Goal: Task Accomplishment & Management: Complete application form

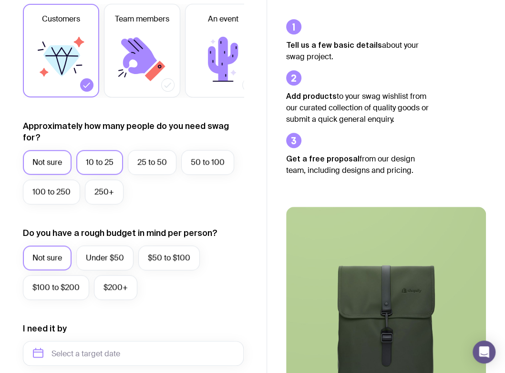
click at [105, 170] on label "10 to 25" at bounding box center [99, 162] width 47 height 25
click at [0, 0] on input "10 to 25" at bounding box center [0, 0] width 0 height 0
click at [116, 266] on label "Under $50" at bounding box center [104, 257] width 57 height 25
click at [0, 0] on input "Under $50" at bounding box center [0, 0] width 0 height 0
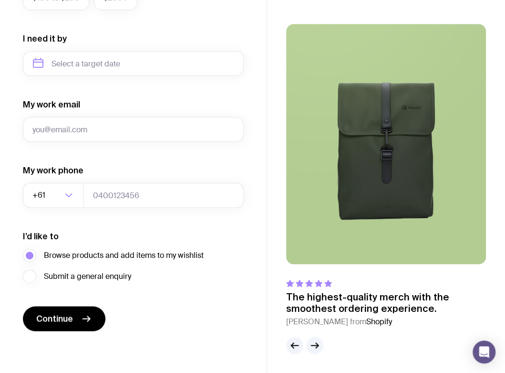
scroll to position [488, 0]
click at [65, 313] on span "Continue" at bounding box center [54, 318] width 37 height 11
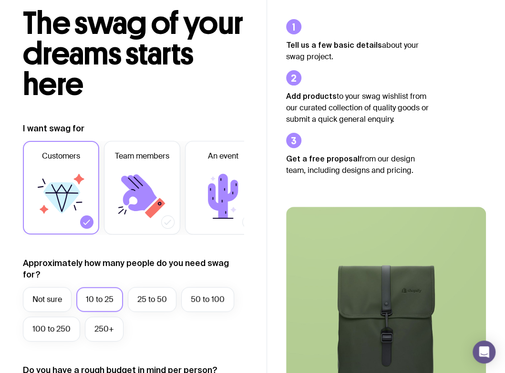
scroll to position [0, 0]
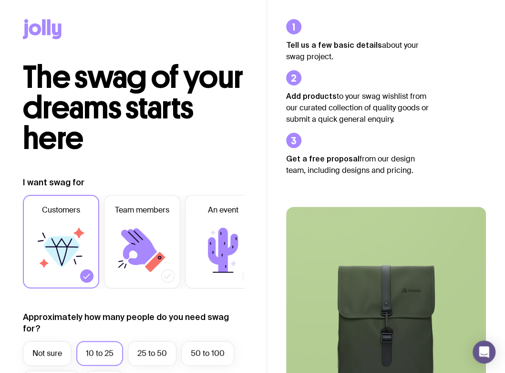
click at [37, 27] on icon at bounding box center [35, 29] width 12 height 12
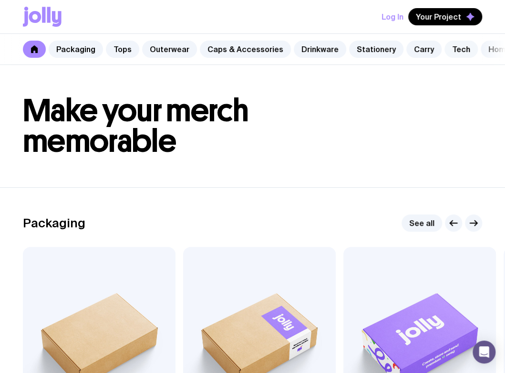
click at [456, 47] on link "Tech" at bounding box center [461, 49] width 33 height 17
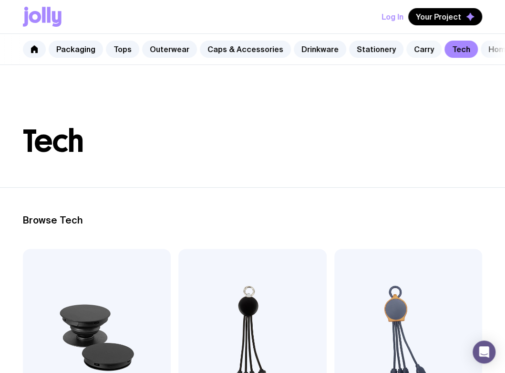
click at [407, 48] on link "Carry" at bounding box center [424, 49] width 35 height 17
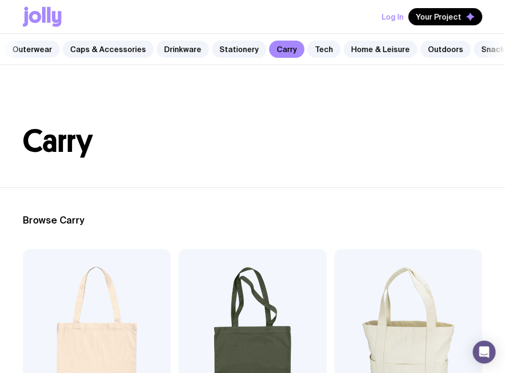
scroll to position [0, 152]
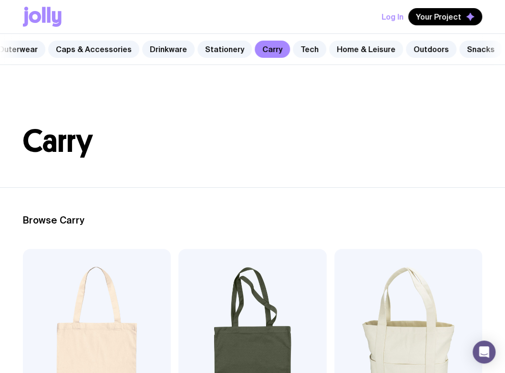
click at [335, 44] on link "Home & Leisure" at bounding box center [366, 49] width 74 height 17
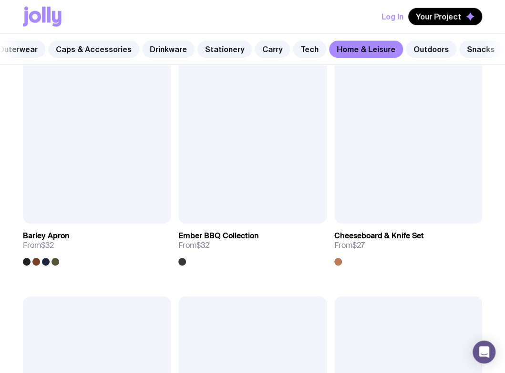
scroll to position [954, 0]
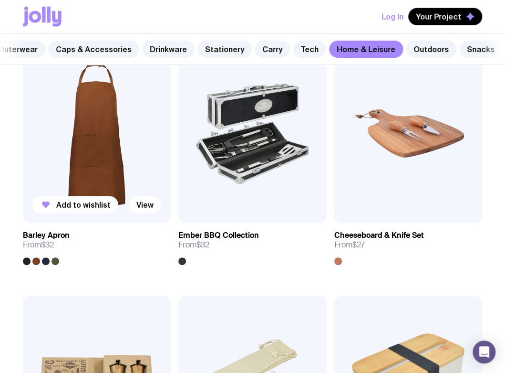
click at [55, 265] on div at bounding box center [56, 261] width 8 height 8
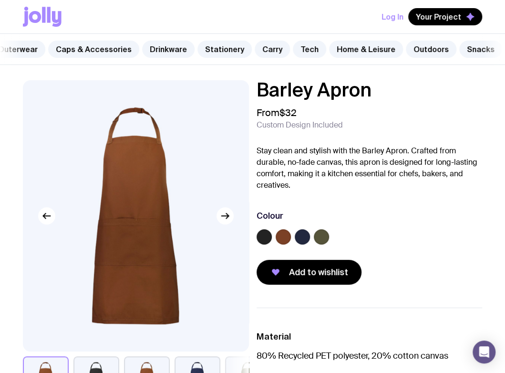
click at [263, 244] on label at bounding box center [264, 236] width 15 height 15
click at [0, 0] on input "radio" at bounding box center [0, 0] width 0 height 0
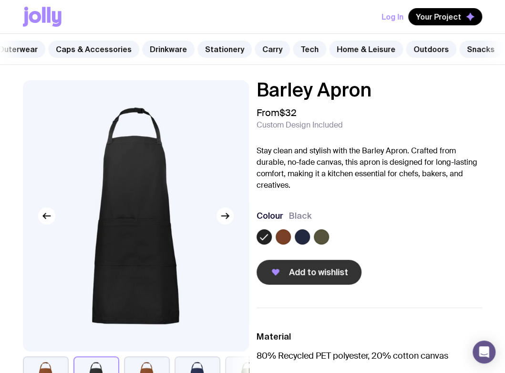
click at [306, 274] on span "Add to wishlist" at bounding box center [318, 271] width 59 height 11
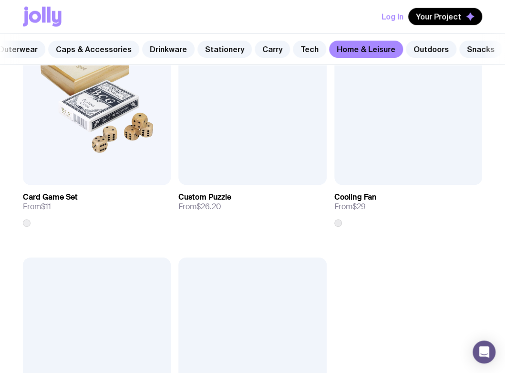
scroll to position [2432, 0]
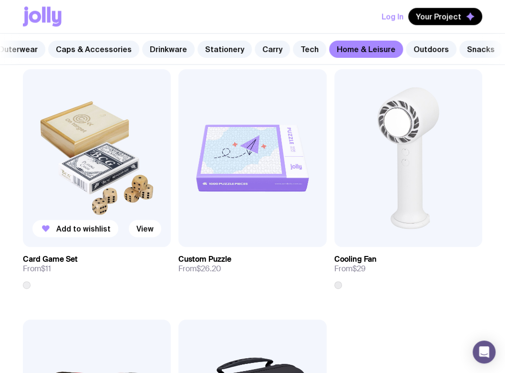
click at [88, 187] on img at bounding box center [97, 158] width 148 height 178
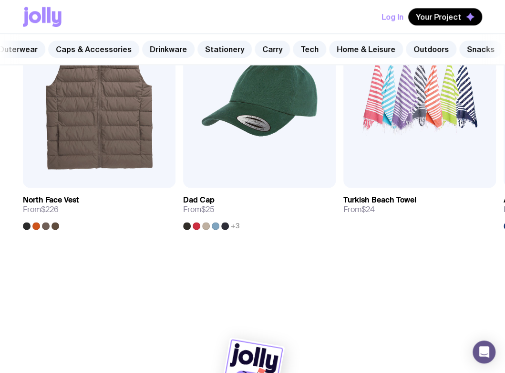
scroll to position [511, 0]
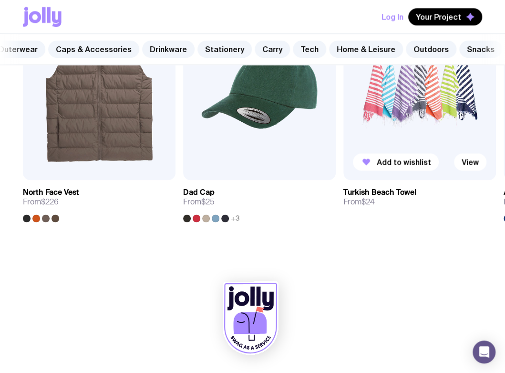
click at [416, 104] on img at bounding box center [420, 88] width 153 height 183
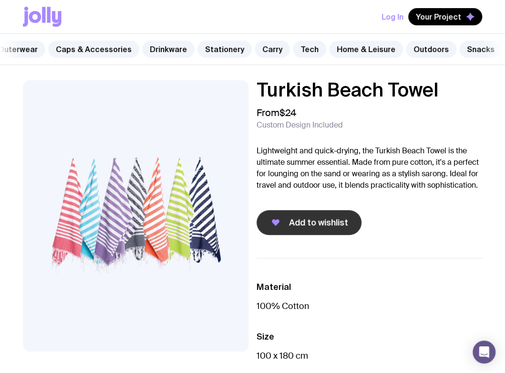
click at [323, 220] on button "Add to wishlist" at bounding box center [309, 222] width 105 height 25
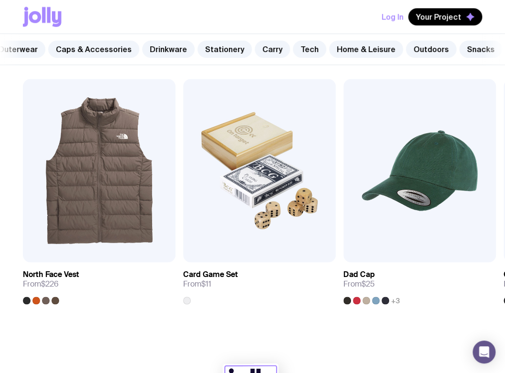
scroll to position [358, 0]
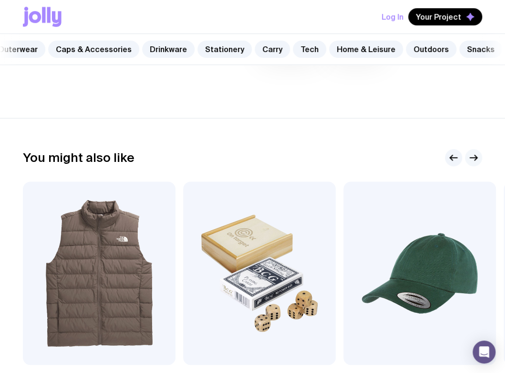
click at [471, 163] on icon "button" at bounding box center [473, 157] width 11 height 11
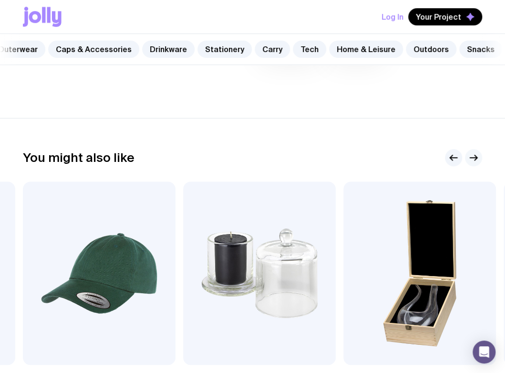
click at [471, 163] on icon "button" at bounding box center [473, 157] width 11 height 11
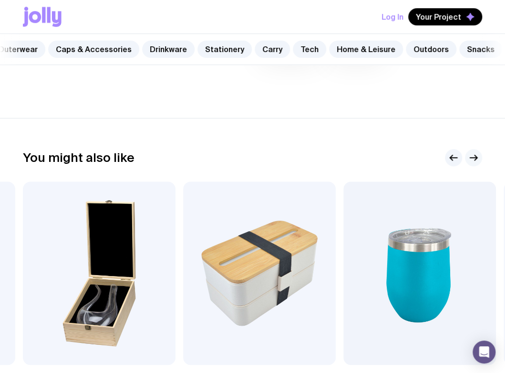
click at [471, 163] on icon "button" at bounding box center [473, 157] width 11 height 11
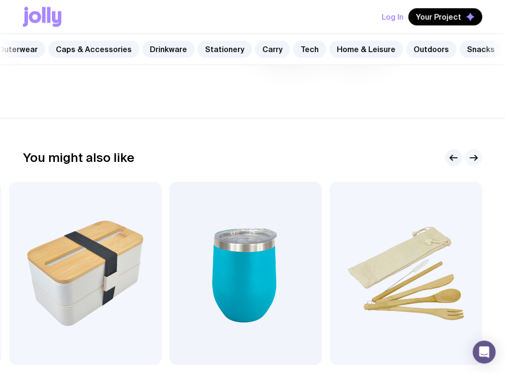
click at [471, 163] on icon "button" at bounding box center [473, 157] width 11 height 11
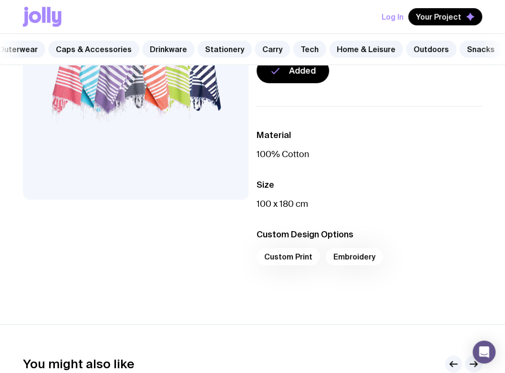
scroll to position [72, 0]
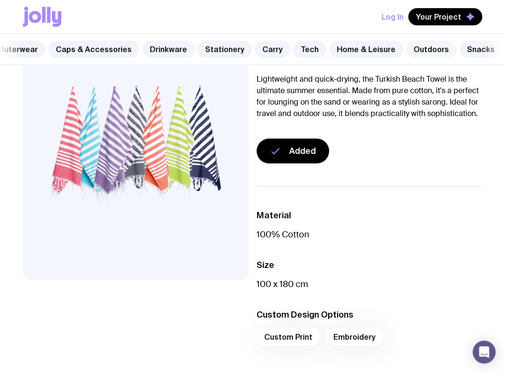
click at [418, 46] on link "Outdoors" at bounding box center [431, 49] width 51 height 17
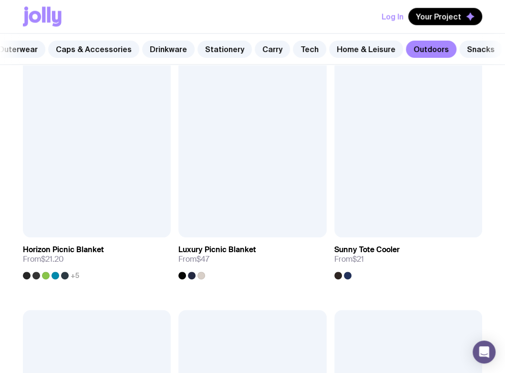
scroll to position [1002, 0]
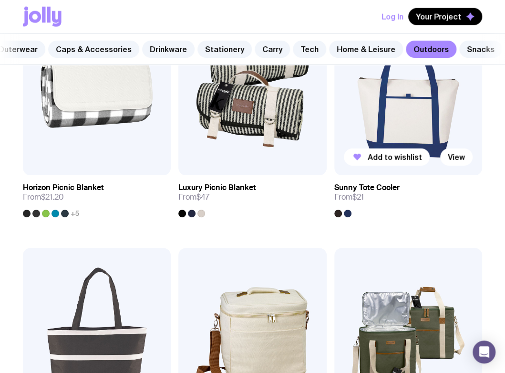
click at [344, 217] on div at bounding box center [348, 213] width 8 height 8
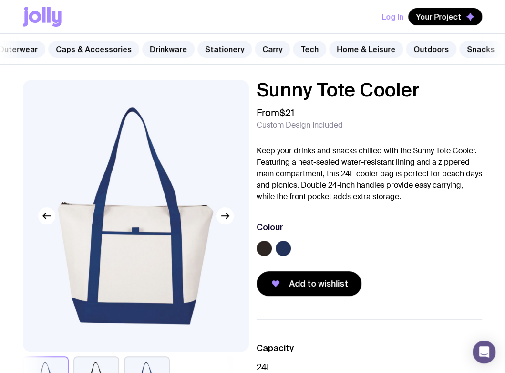
click at [259, 253] on label at bounding box center [264, 248] width 15 height 15
click at [0, 0] on input "radio" at bounding box center [0, 0] width 0 height 0
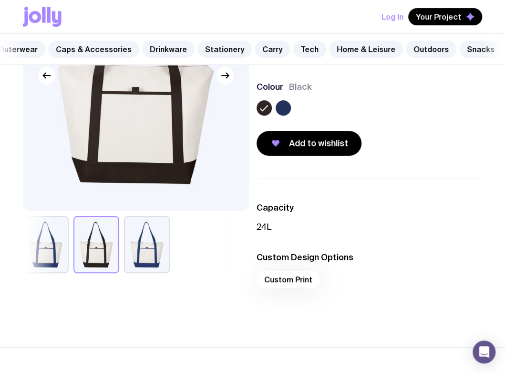
scroll to position [48, 0]
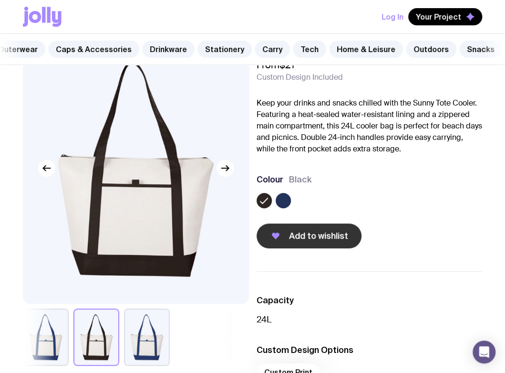
click at [329, 241] on span "Add to wishlist" at bounding box center [318, 235] width 59 height 11
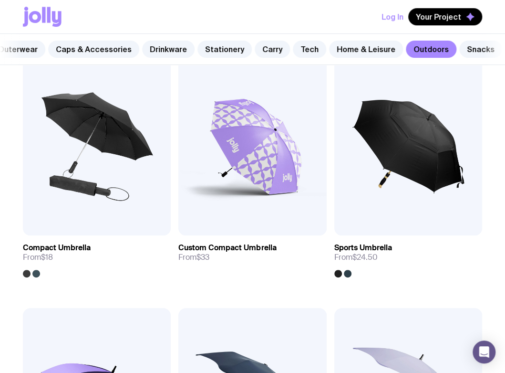
scroll to position [143, 0]
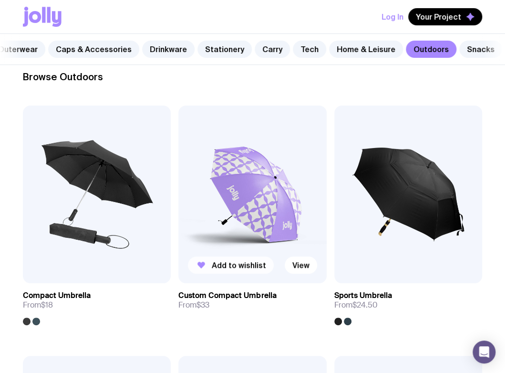
click at [199, 271] on icon "button" at bounding box center [201, 264] width 11 height 11
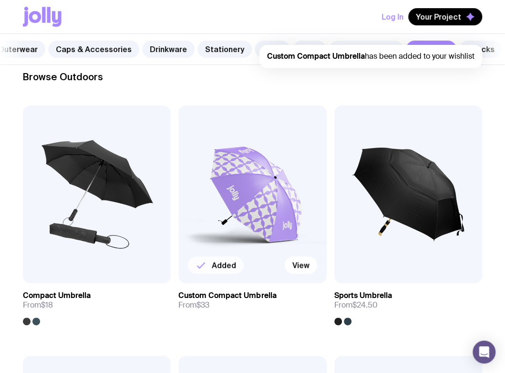
click at [350, 41] on link "Home & Leisure" at bounding box center [366, 49] width 74 height 17
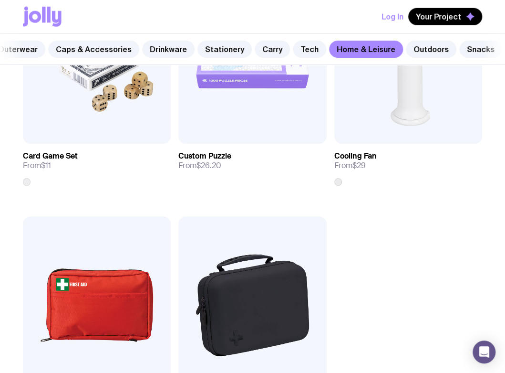
scroll to position [2527, 0]
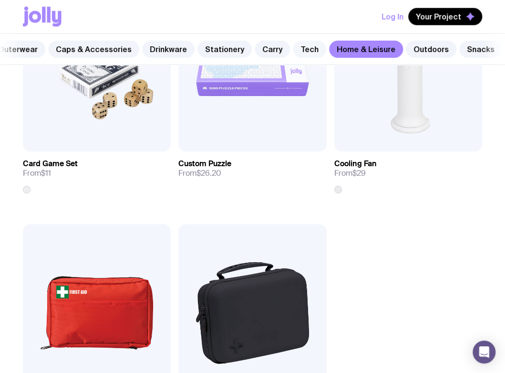
click at [295, 45] on link "Tech" at bounding box center [309, 49] width 33 height 17
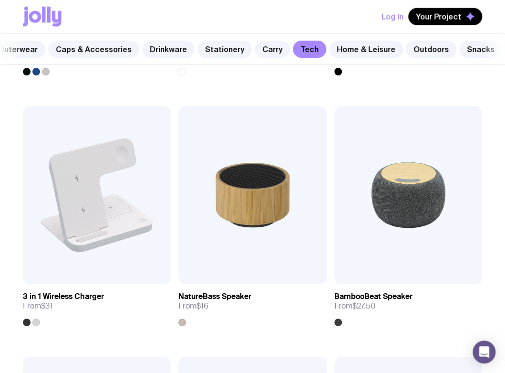
scroll to position [907, 0]
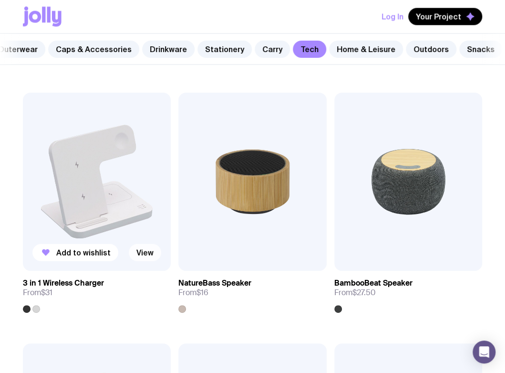
click at [141, 259] on link "View" at bounding box center [145, 252] width 32 height 17
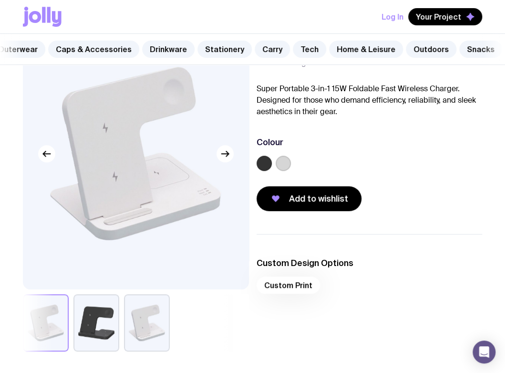
scroll to position [95, 0]
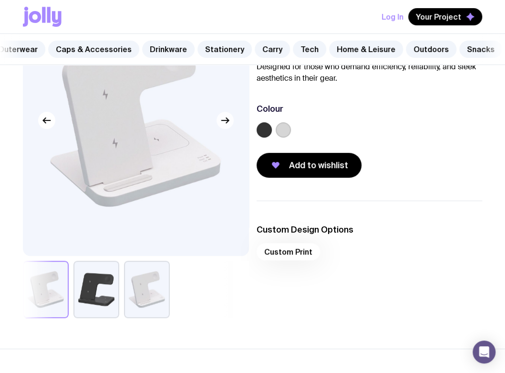
click at [224, 126] on icon "button" at bounding box center [225, 120] width 11 height 11
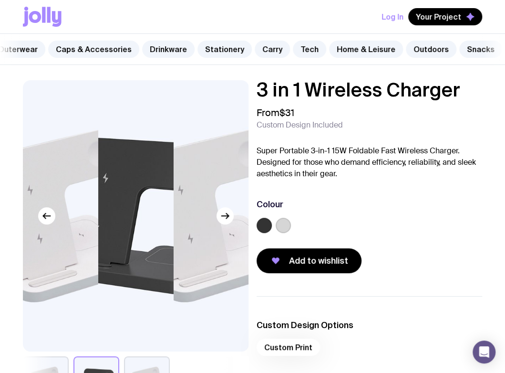
scroll to position [0, 0]
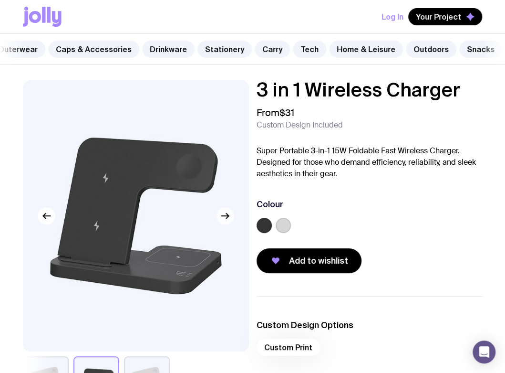
click at [228, 221] on icon "button" at bounding box center [225, 215] width 11 height 11
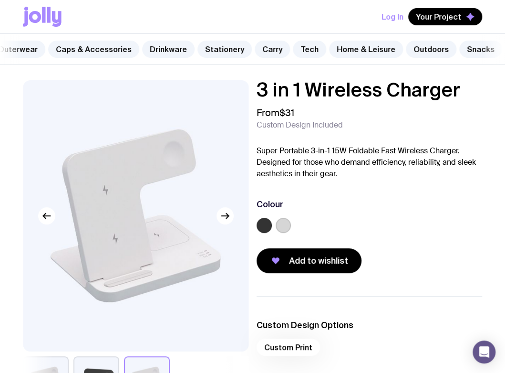
click at [206, 260] on img at bounding box center [136, 215] width 226 height 271
click at [221, 221] on icon "button" at bounding box center [225, 215] width 11 height 11
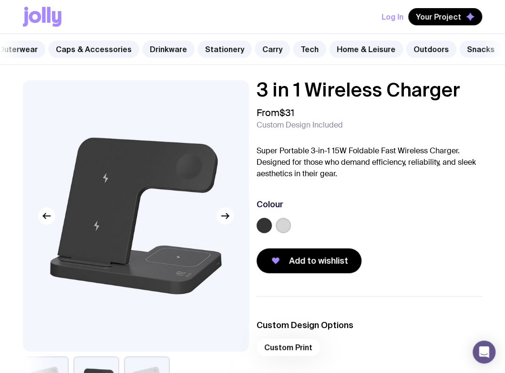
click at [221, 221] on icon "button" at bounding box center [225, 215] width 11 height 11
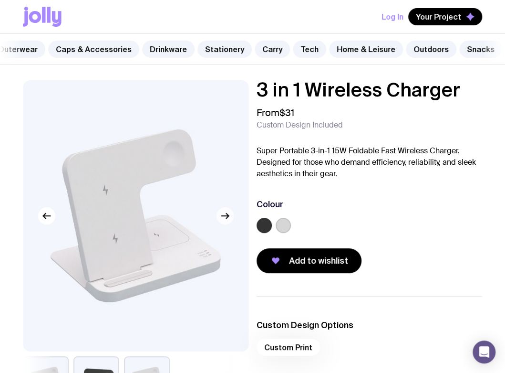
click at [221, 221] on icon "button" at bounding box center [225, 215] width 11 height 11
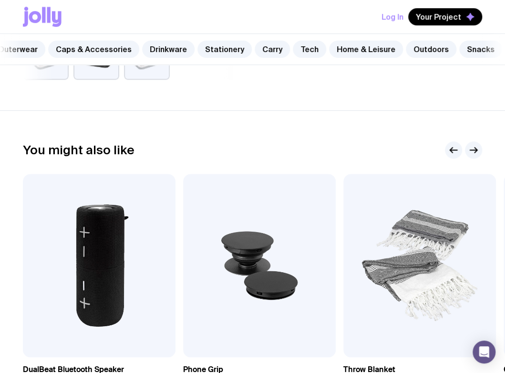
scroll to position [334, 0]
click at [475, 152] on icon "button" at bounding box center [476, 149] width 2 height 5
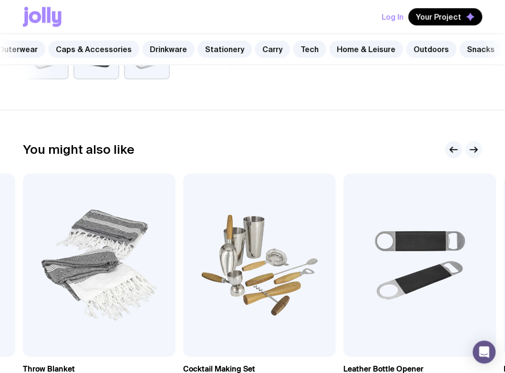
click at [475, 152] on icon "button" at bounding box center [476, 149] width 2 height 5
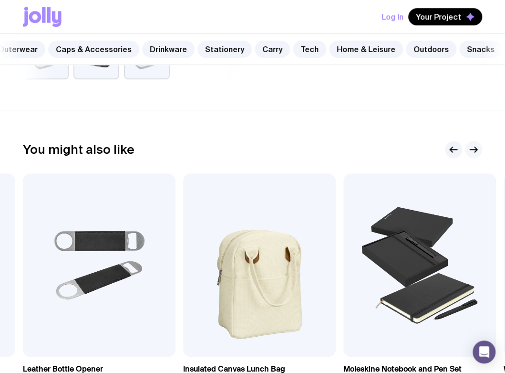
click at [475, 152] on icon "button" at bounding box center [476, 149] width 2 height 5
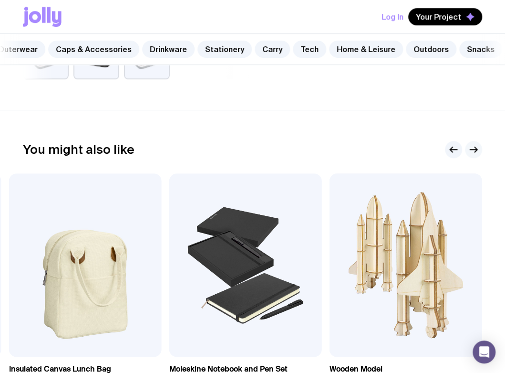
click at [475, 152] on icon "button" at bounding box center [476, 149] width 2 height 5
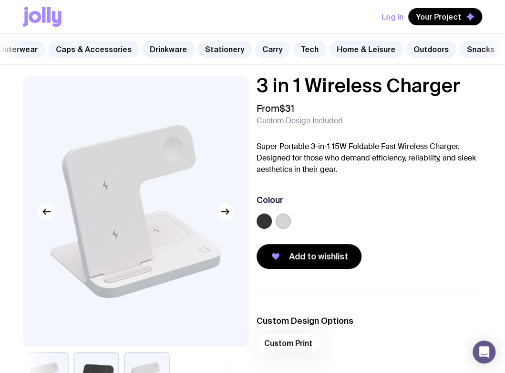
scroll to position [0, 0]
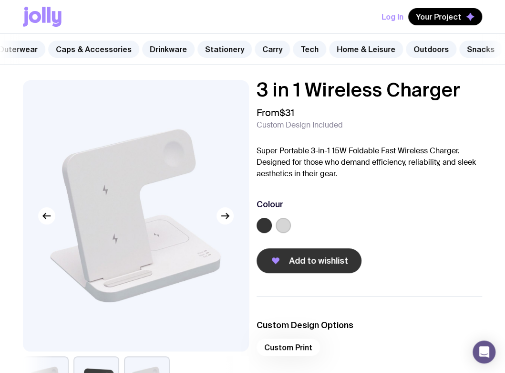
click at [327, 265] on span "Add to wishlist" at bounding box center [318, 260] width 59 height 11
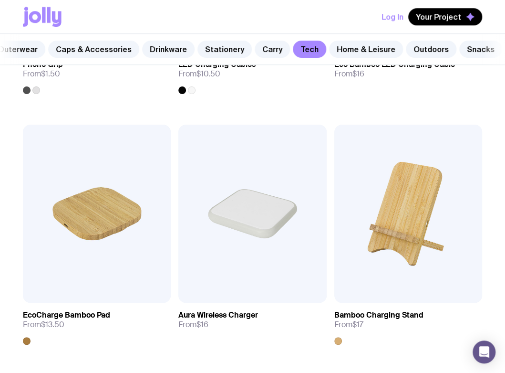
scroll to position [136, 0]
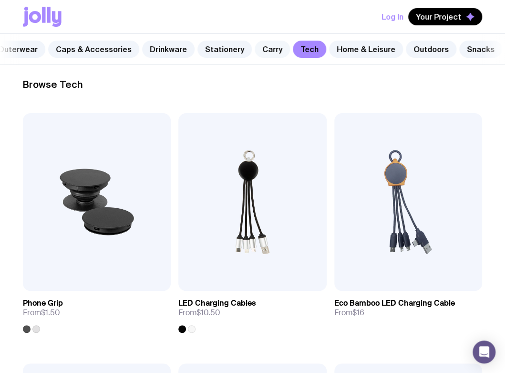
click at [265, 48] on link "Carry" at bounding box center [272, 49] width 35 height 17
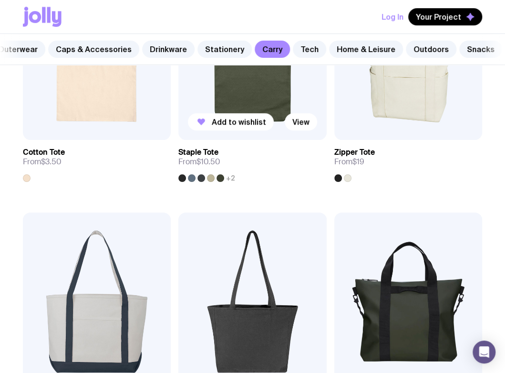
scroll to position [239, 0]
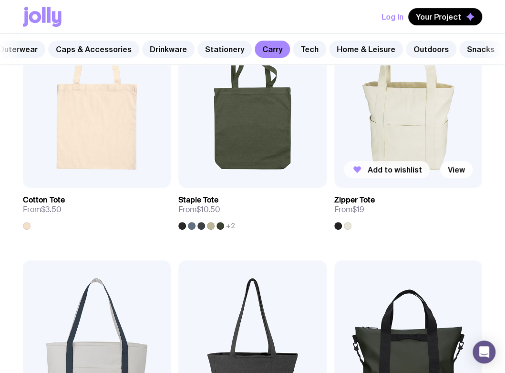
click at [383, 173] on span "Add to wishlist" at bounding box center [395, 170] width 54 height 10
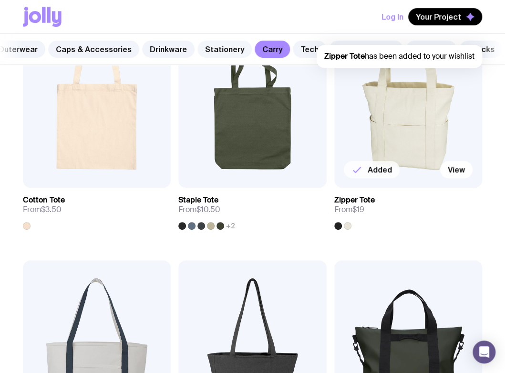
click at [201, 44] on link "Stationery" at bounding box center [225, 49] width 54 height 17
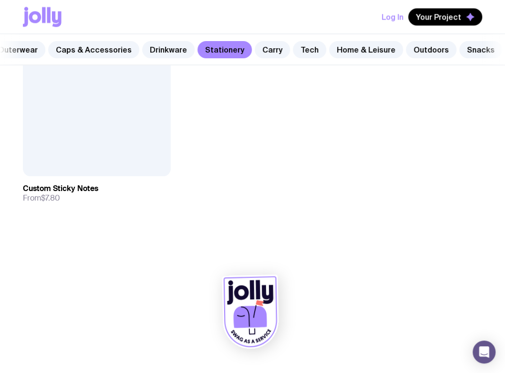
scroll to position [2258, 0]
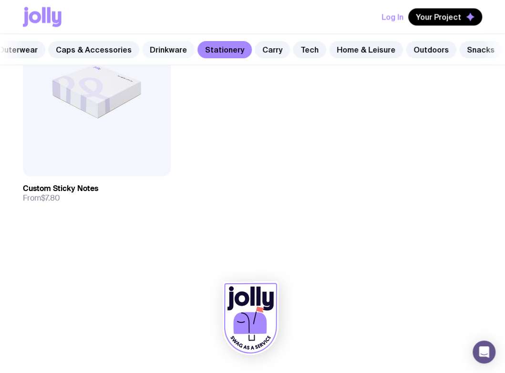
click at [154, 51] on link "Drinkware" at bounding box center [168, 49] width 52 height 17
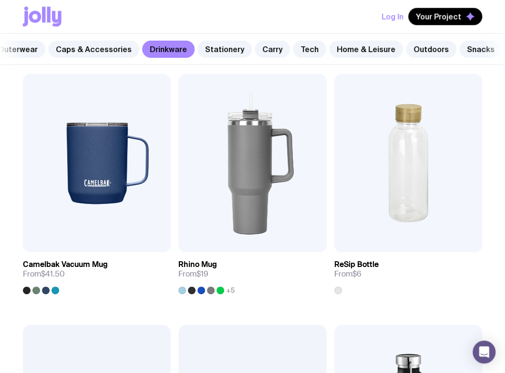
scroll to position [907, 0]
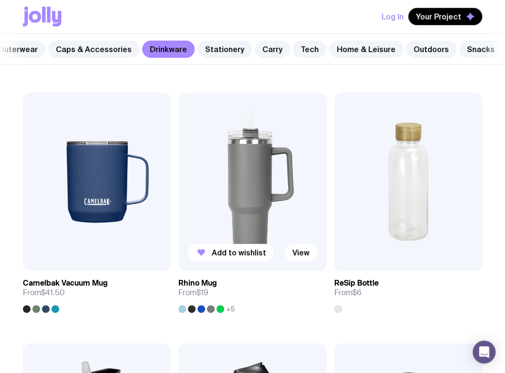
click at [230, 178] on img at bounding box center [252, 182] width 148 height 178
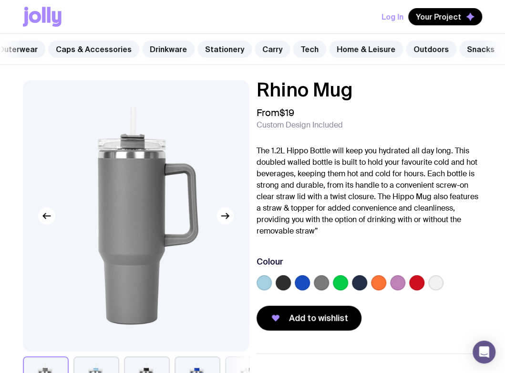
click at [400, 290] on label at bounding box center [397, 282] width 15 height 15
click at [0, 0] on input "radio" at bounding box center [0, 0] width 0 height 0
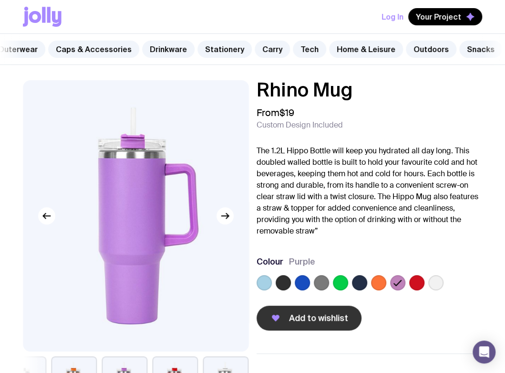
click at [308, 321] on span "Add to wishlist" at bounding box center [318, 317] width 59 height 11
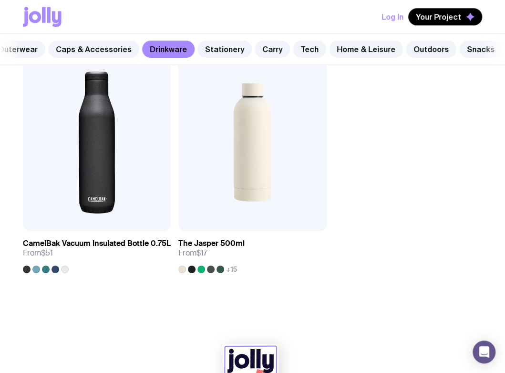
scroll to position [1882, 0]
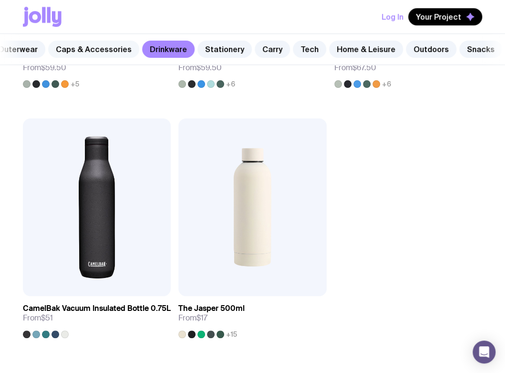
click at [97, 47] on link "Caps & Accessories" at bounding box center [93, 49] width 91 height 17
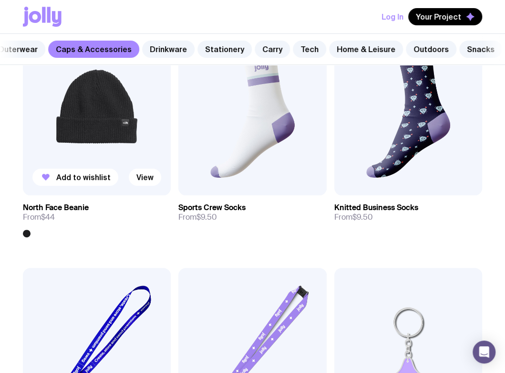
scroll to position [1432, 0]
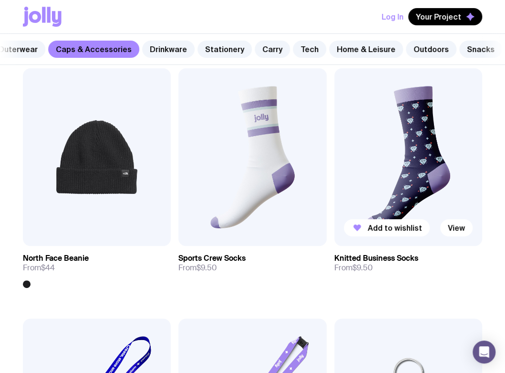
click at [405, 149] on img at bounding box center [409, 157] width 148 height 178
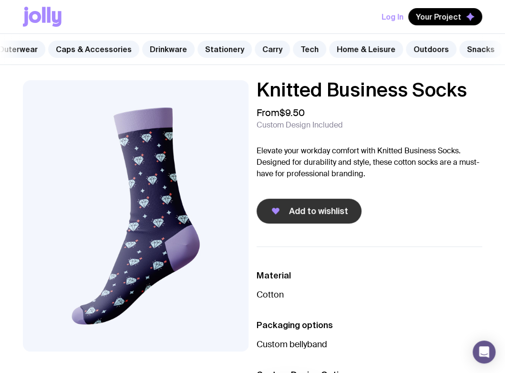
click at [310, 214] on span "Add to wishlist" at bounding box center [318, 210] width 59 height 11
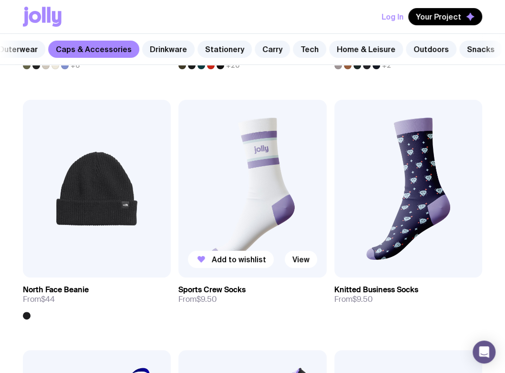
scroll to position [1396, 0]
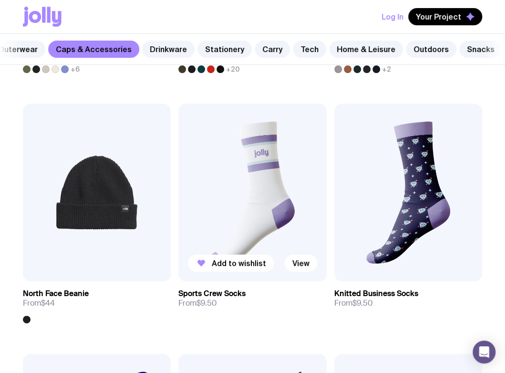
click at [283, 196] on img at bounding box center [252, 193] width 148 height 178
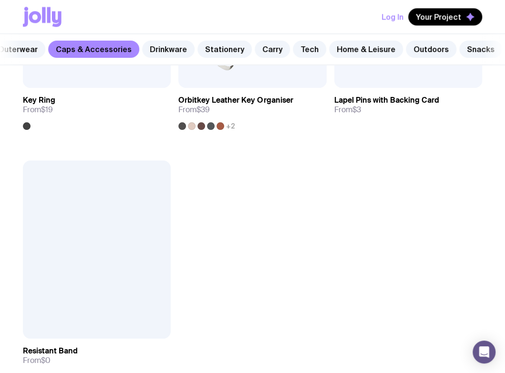
scroll to position [2064, 0]
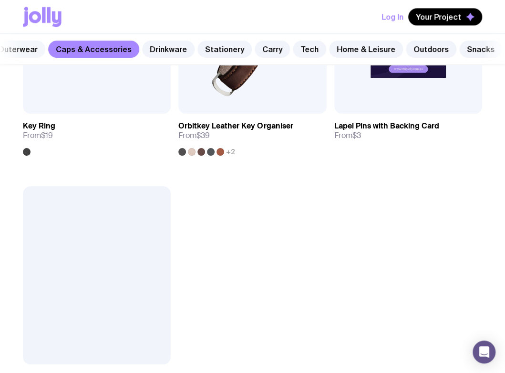
click at [28, 44] on link "Outerwear" at bounding box center [17, 49] width 55 height 17
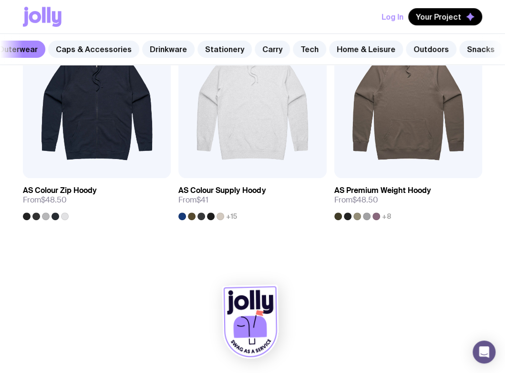
scroll to position [1766, 0]
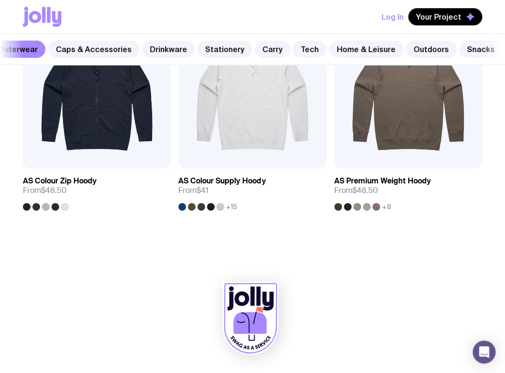
click at [5, 65] on nav "Packaging Tops Outerwear Caps & Accessories Drinkware Stationery Carry Tech Hom…" at bounding box center [252, 49] width 505 height 31
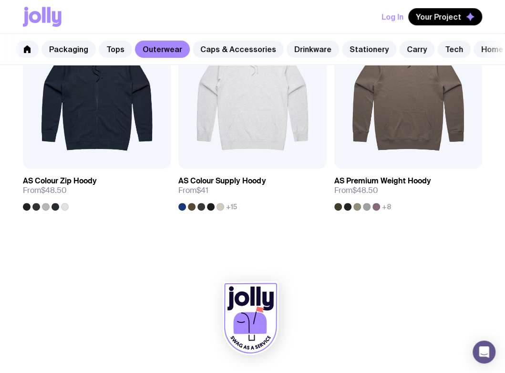
scroll to position [0, 0]
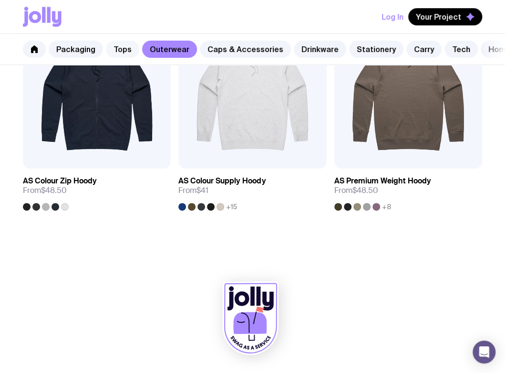
click at [124, 49] on link "Tops" at bounding box center [122, 49] width 33 height 17
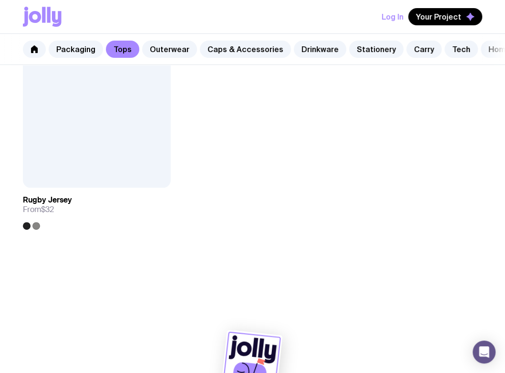
scroll to position [1515, 0]
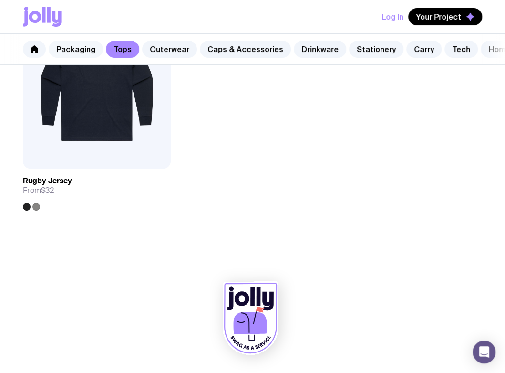
click at [74, 47] on link "Packaging" at bounding box center [76, 49] width 54 height 17
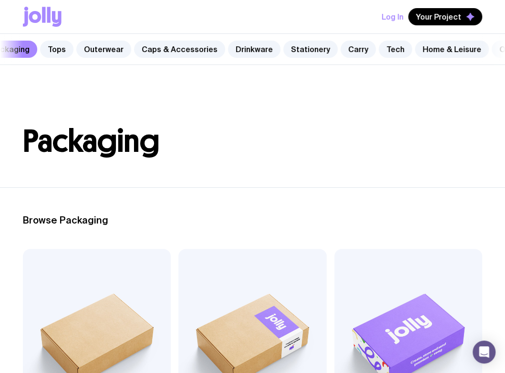
scroll to position [0, 152]
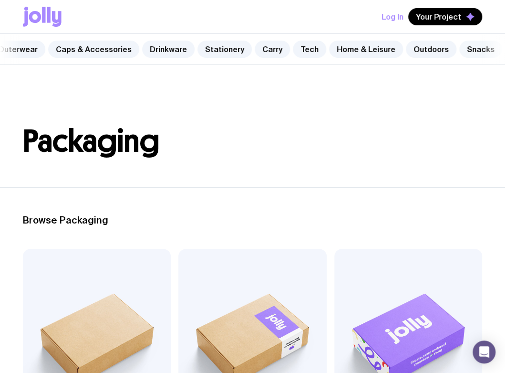
click at [467, 47] on link "Snacks" at bounding box center [481, 49] width 43 height 17
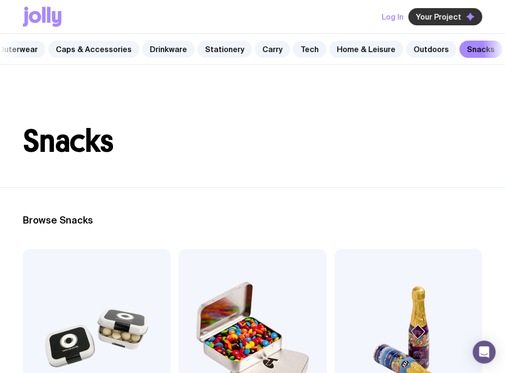
click at [443, 17] on span "Your Project" at bounding box center [438, 17] width 45 height 10
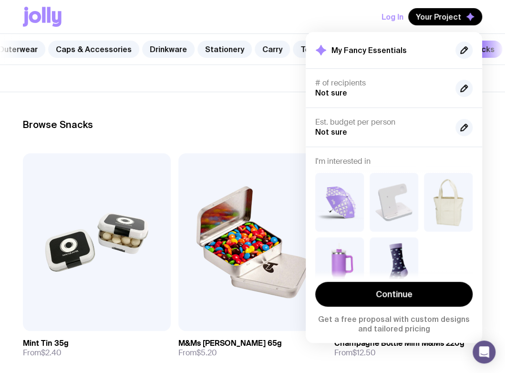
scroll to position [80, 0]
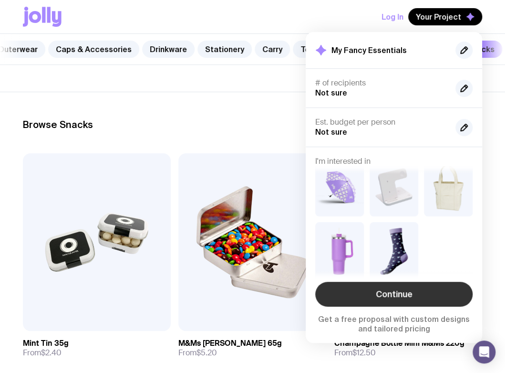
click at [416, 292] on link "Continue" at bounding box center [393, 294] width 157 height 25
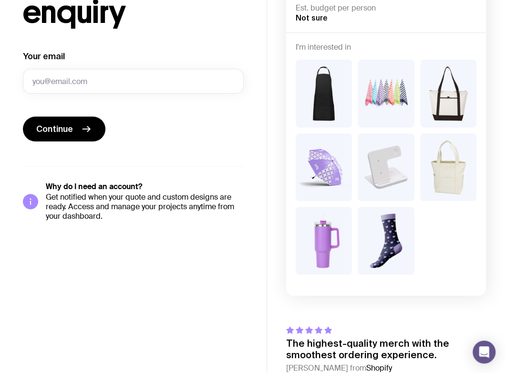
scroll to position [48, 0]
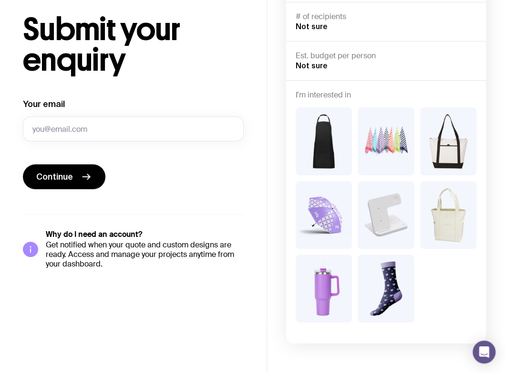
click at [374, 199] on img at bounding box center [386, 215] width 56 height 68
click at [327, 275] on img at bounding box center [324, 288] width 56 height 68
